Goal: Find specific page/section: Find specific page/section

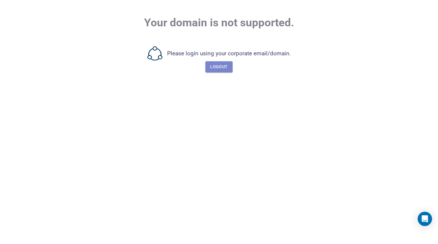
click at [217, 63] on button "Logout" at bounding box center [218, 66] width 27 height 11
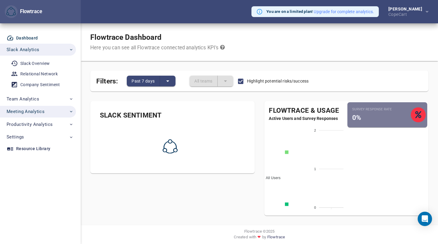
click at [31, 112] on span "Meeting Analytics" at bounding box center [26, 112] width 38 height 8
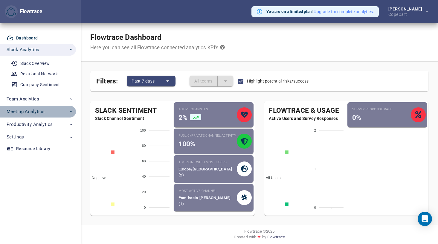
click at [30, 109] on span "Meeting Analytics" at bounding box center [26, 112] width 38 height 8
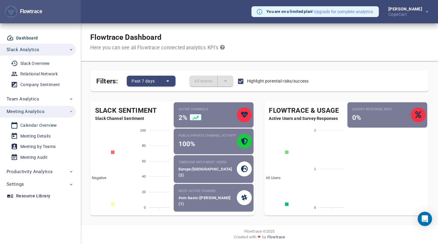
click at [27, 124] on div "Calendar Overview" at bounding box center [38, 125] width 37 height 7
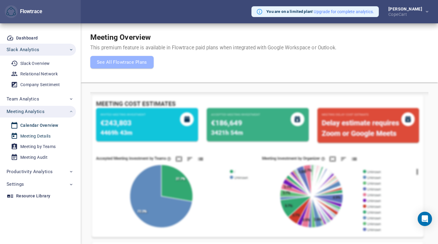
click at [38, 136] on div "Meeting Details" at bounding box center [35, 135] width 30 height 7
